Goal: Information Seeking & Learning: Learn about a topic

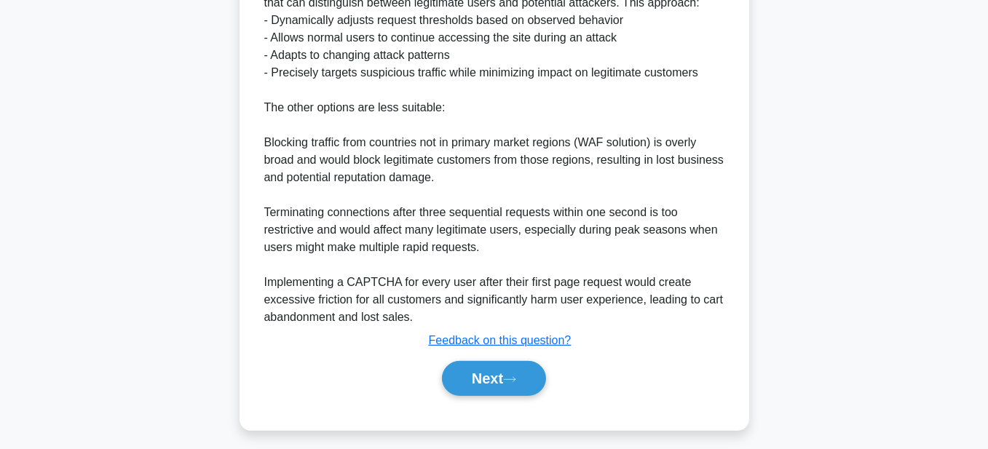
scroll to position [676, 0]
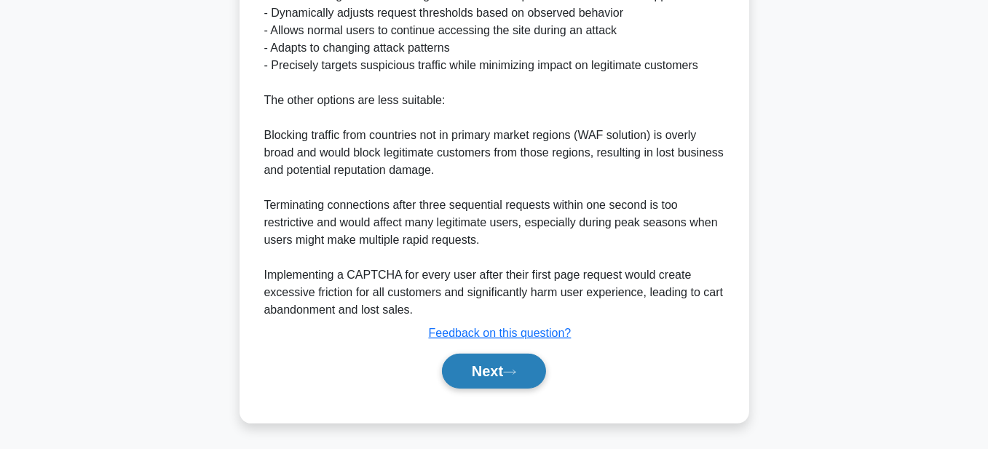
click at [480, 367] on button "Next" at bounding box center [494, 371] width 104 height 35
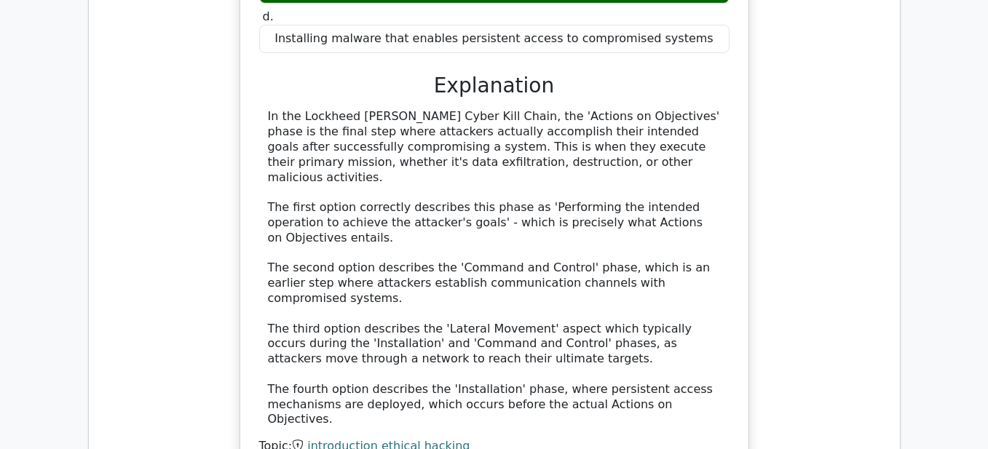
scroll to position [1310, 0]
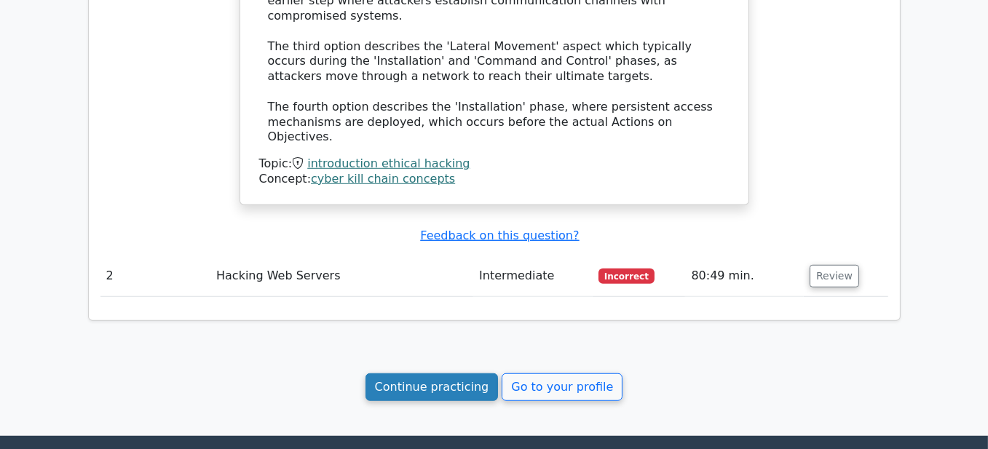
click at [426, 373] on link "Continue practicing" at bounding box center [431, 387] width 133 height 28
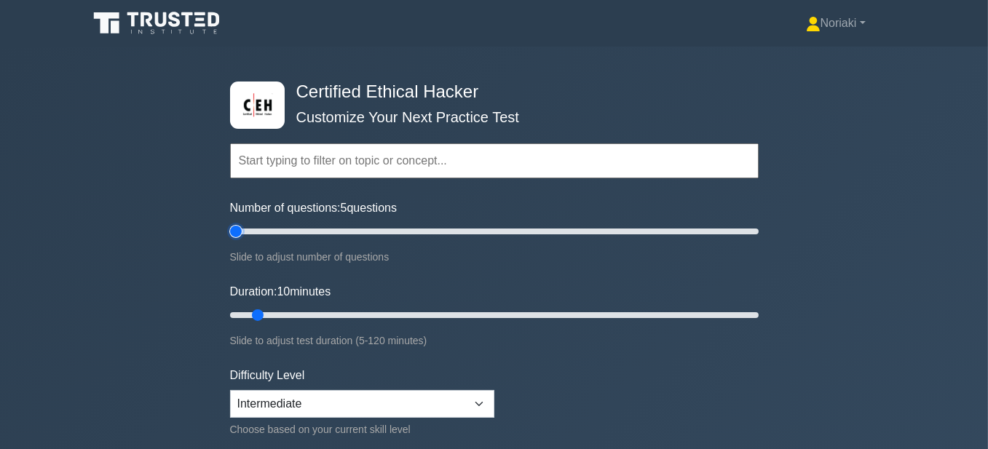
drag, startPoint x: 252, startPoint y: 231, endPoint x: 231, endPoint y: 231, distance: 20.4
type input "5"
click at [231, 231] on input "Number of questions: 5 questions" at bounding box center [494, 231] width 529 height 17
drag, startPoint x: 259, startPoint y: 314, endPoint x: 338, endPoint y: 317, distance: 78.7
type input "30"
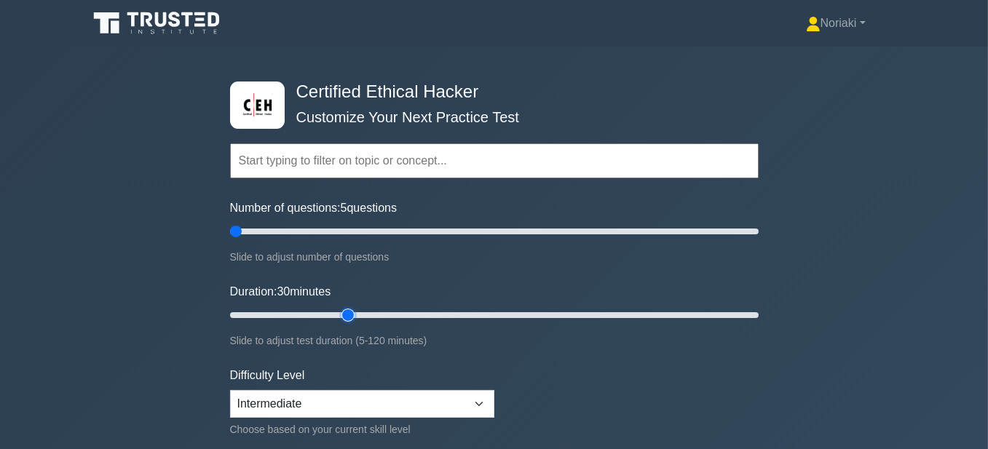
click at [338, 317] on input "Duration: 30 minutes" at bounding box center [494, 314] width 529 height 17
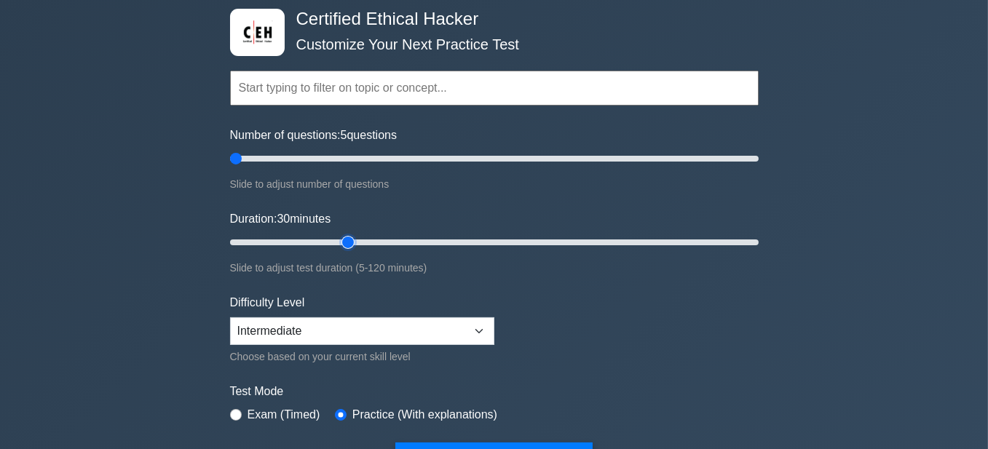
scroll to position [218, 0]
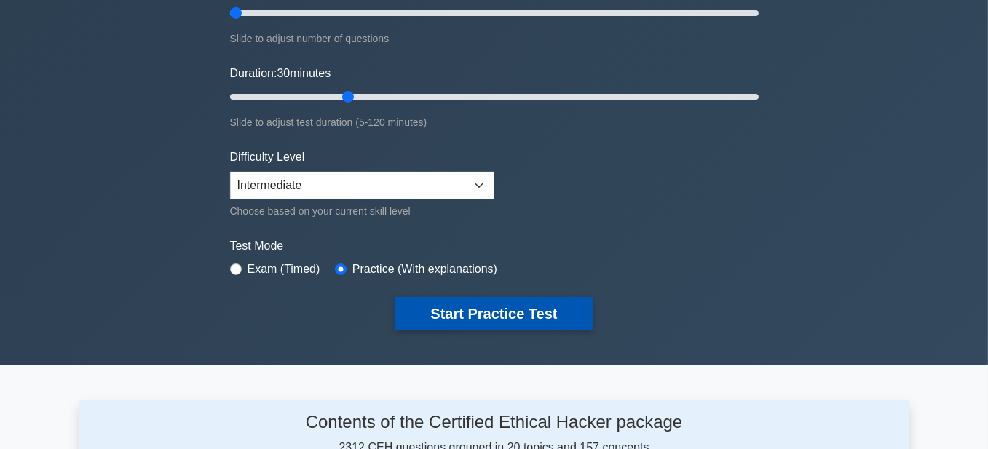
click at [483, 306] on button "Start Practice Test" at bounding box center [493, 313] width 197 height 33
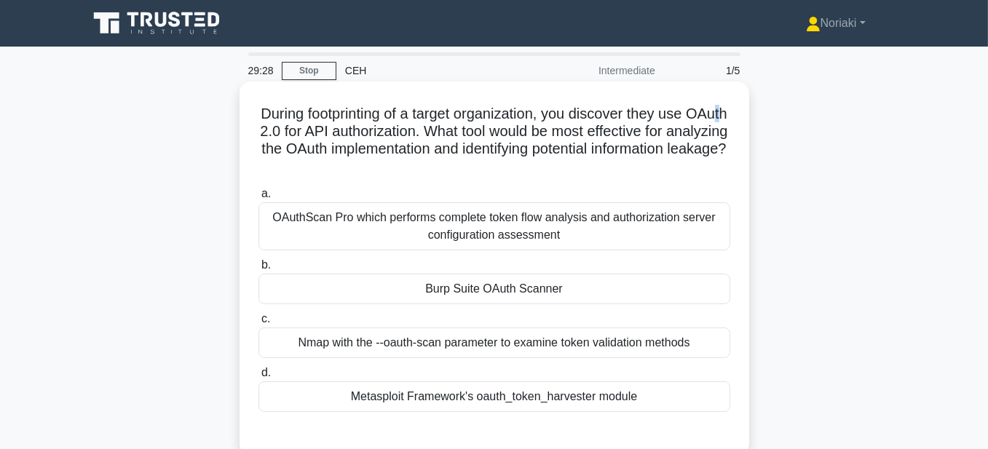
drag, startPoint x: 298, startPoint y: 139, endPoint x: 290, endPoint y: 138, distance: 8.1
click at [290, 138] on h5 "During footprinting of a target organization, you discover they use OAuth 2.0 f…" at bounding box center [494, 140] width 475 height 71
drag, startPoint x: 326, startPoint y: 131, endPoint x: 255, endPoint y: 139, distance: 71.8
click at [256, 139] on div "During footprinting of a target organization, you discover they use OAuth 2.0 f…" at bounding box center [494, 268] width 498 height 363
copy h5 "OAuth 2.0"
